Goal: Ask a question

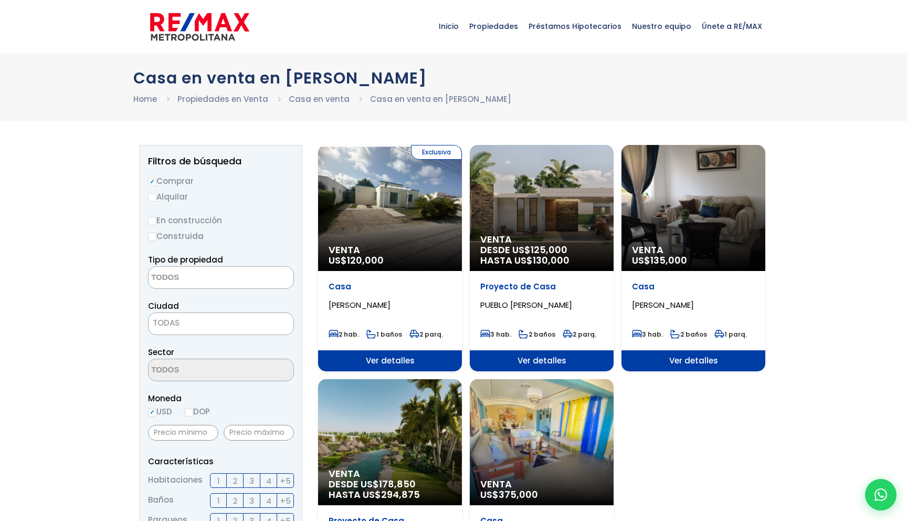
select select
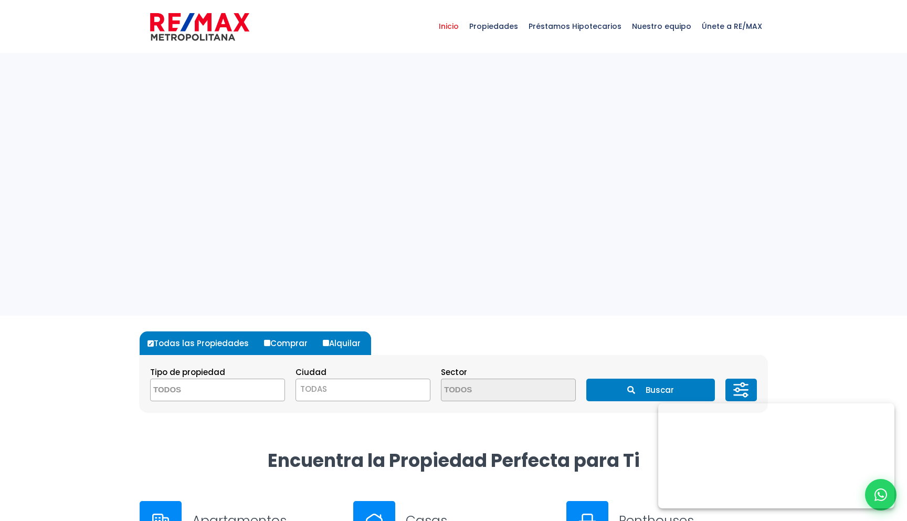
select select
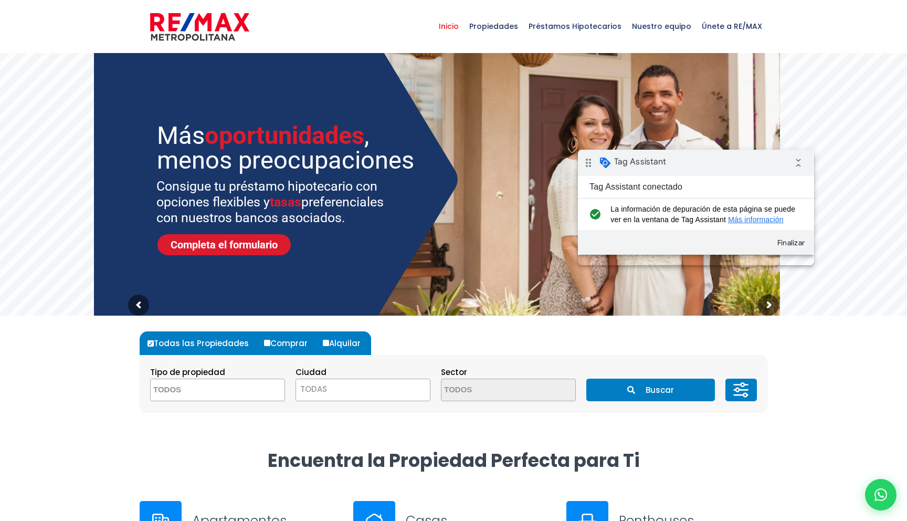
click at [737, 159] on div "drag_indicator Tag Assistant collapse_all" at bounding box center [696, 163] width 236 height 26
click at [881, 493] on icon at bounding box center [881, 495] width 14 height 14
type input "test (prueba de google5)"
type input "test333"
type input "[EMAIL_ADDRESS][DOMAIN_NAME]"
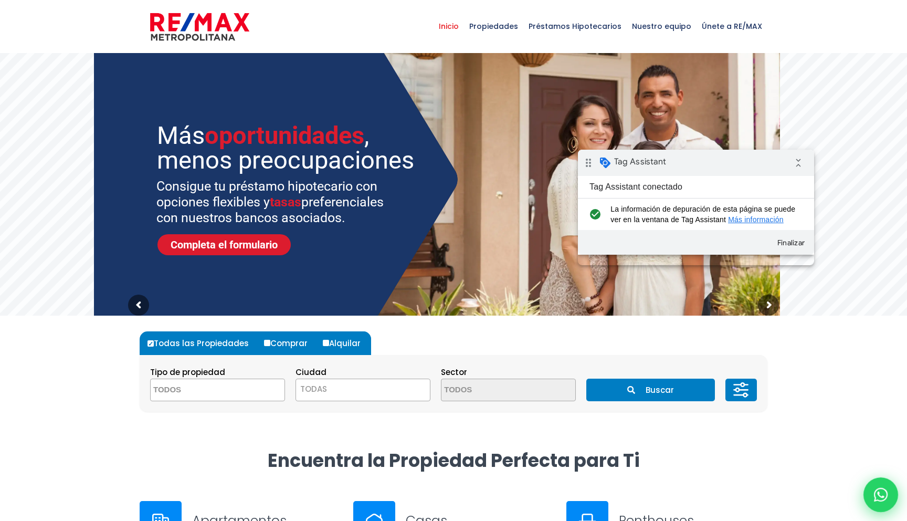
type input "811-122-0099"
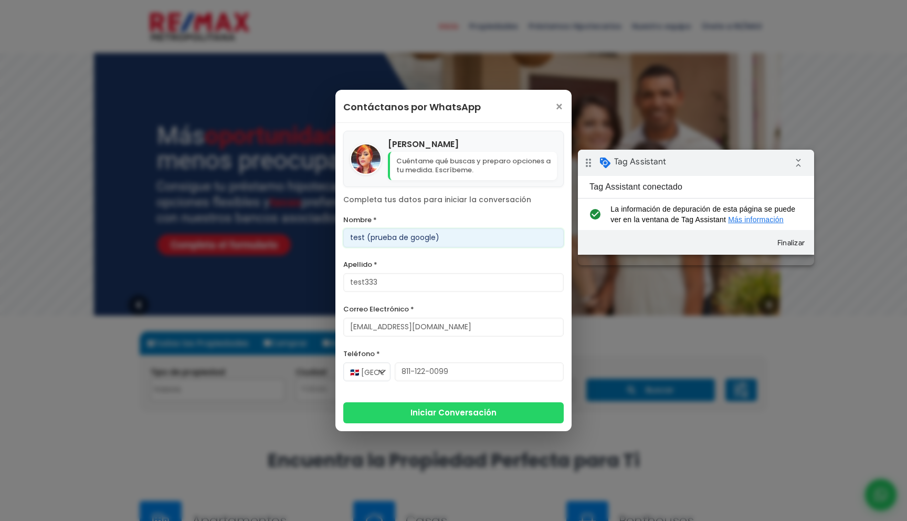
type input "test (prueba de google)"
click at [473, 258] on label "Apellido *" at bounding box center [453, 264] width 220 height 13
click at [473, 273] on input "test333" at bounding box center [453, 282] width 220 height 19
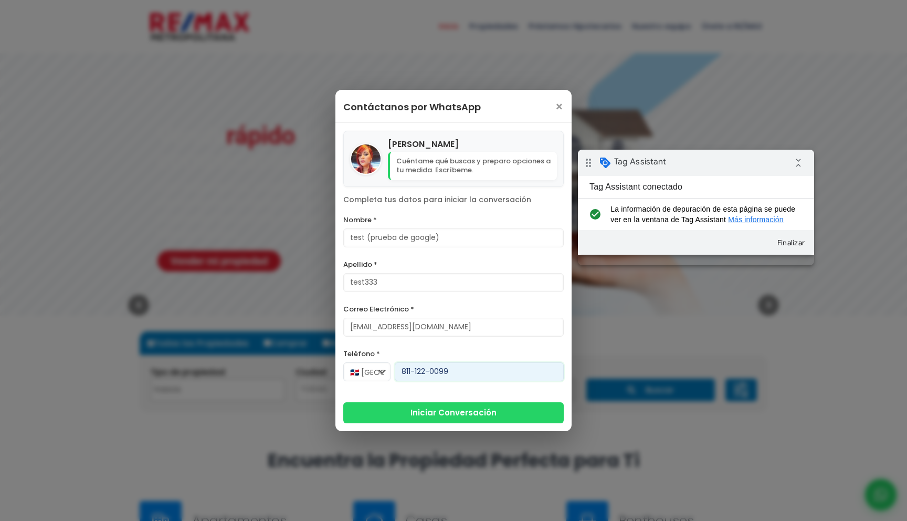
click at [452, 372] on input "811-122-0099" at bounding box center [479, 371] width 169 height 19
type input "811-122-0011"
click at [458, 391] on form "Nombre * test (prueba de google) Apellido * test333 Correo Electrónico * [EMAIL…" at bounding box center [453, 318] width 220 height 210
click at [405, 411] on button "Iniciar Conversación" at bounding box center [453, 411] width 220 height 21
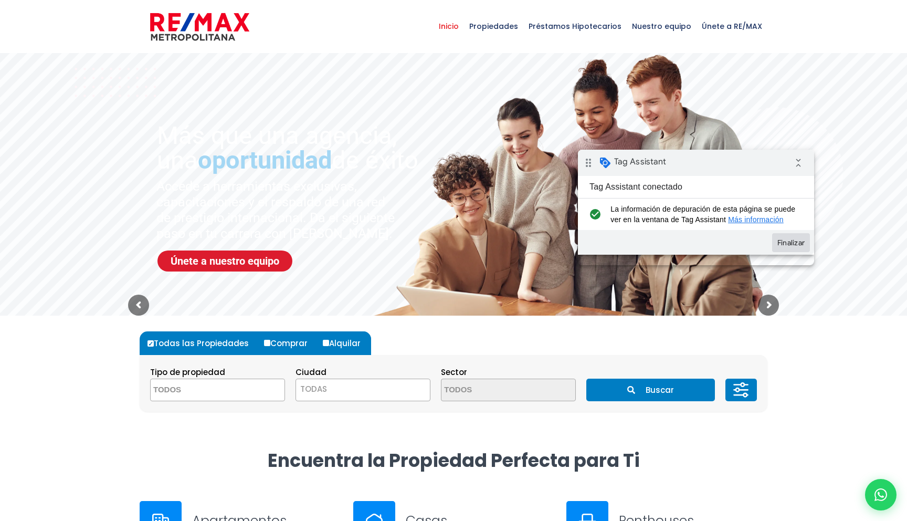
click at [785, 252] on button "Finalizar" at bounding box center [791, 242] width 38 height 19
